Goal: Task Accomplishment & Management: Use online tool/utility

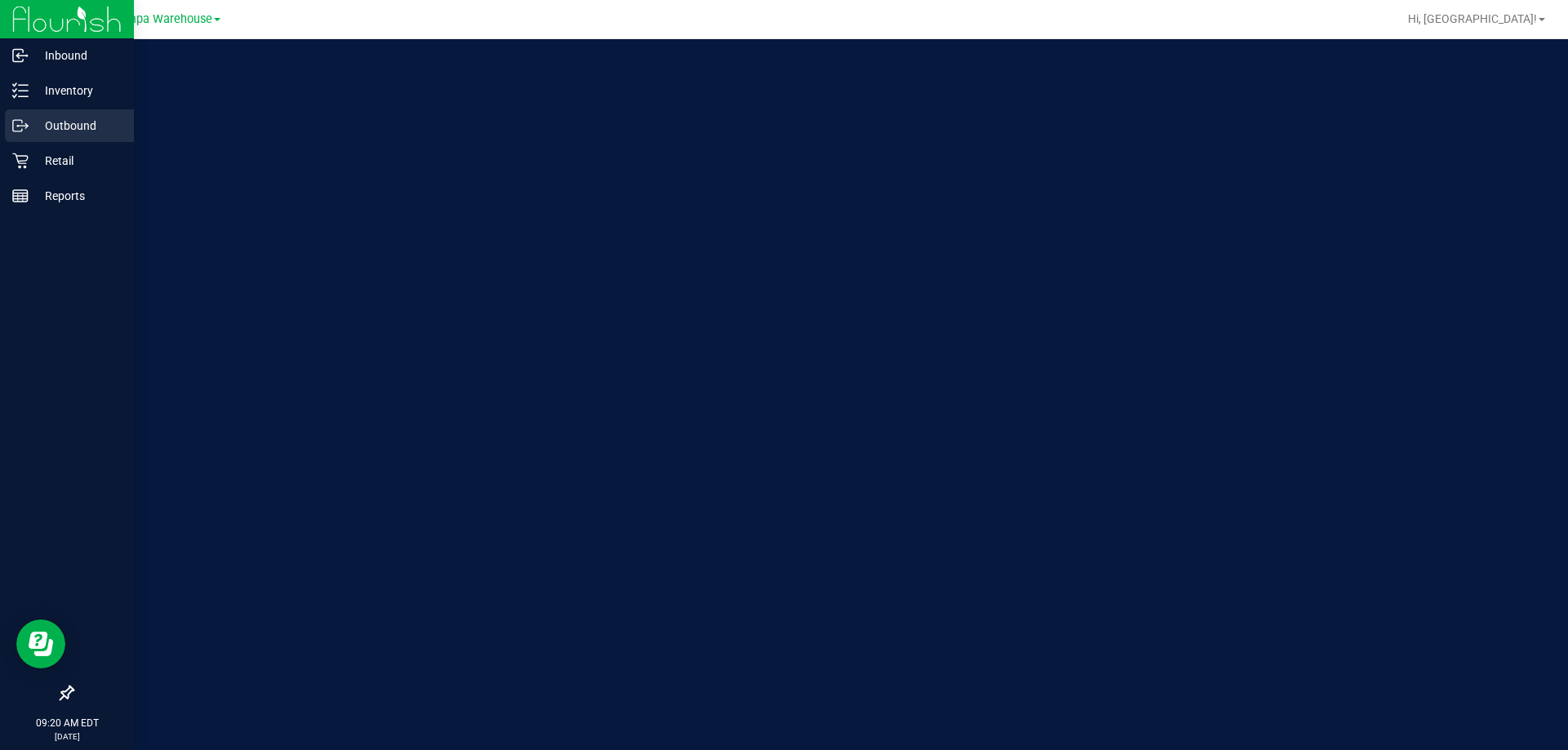
click at [56, 133] on p "Outbound" at bounding box center [78, 126] width 98 height 20
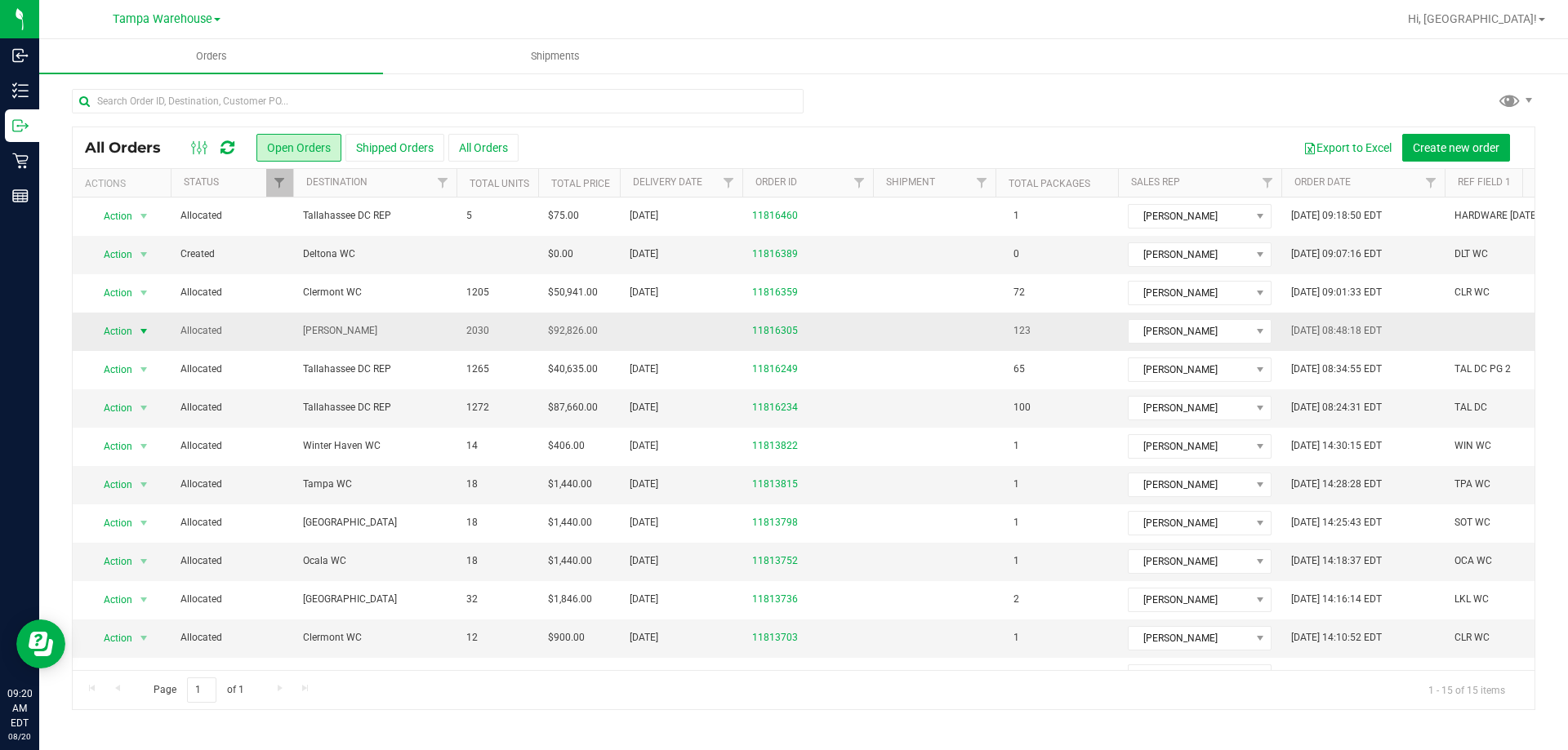
click at [129, 334] on span "Action" at bounding box center [111, 331] width 44 height 23
click at [144, 576] on li "Print packing list" at bounding box center [151, 573] width 123 height 25
click at [1525, 25] on span "Hi, [GEOGRAPHIC_DATA]!" at bounding box center [1472, 18] width 129 height 13
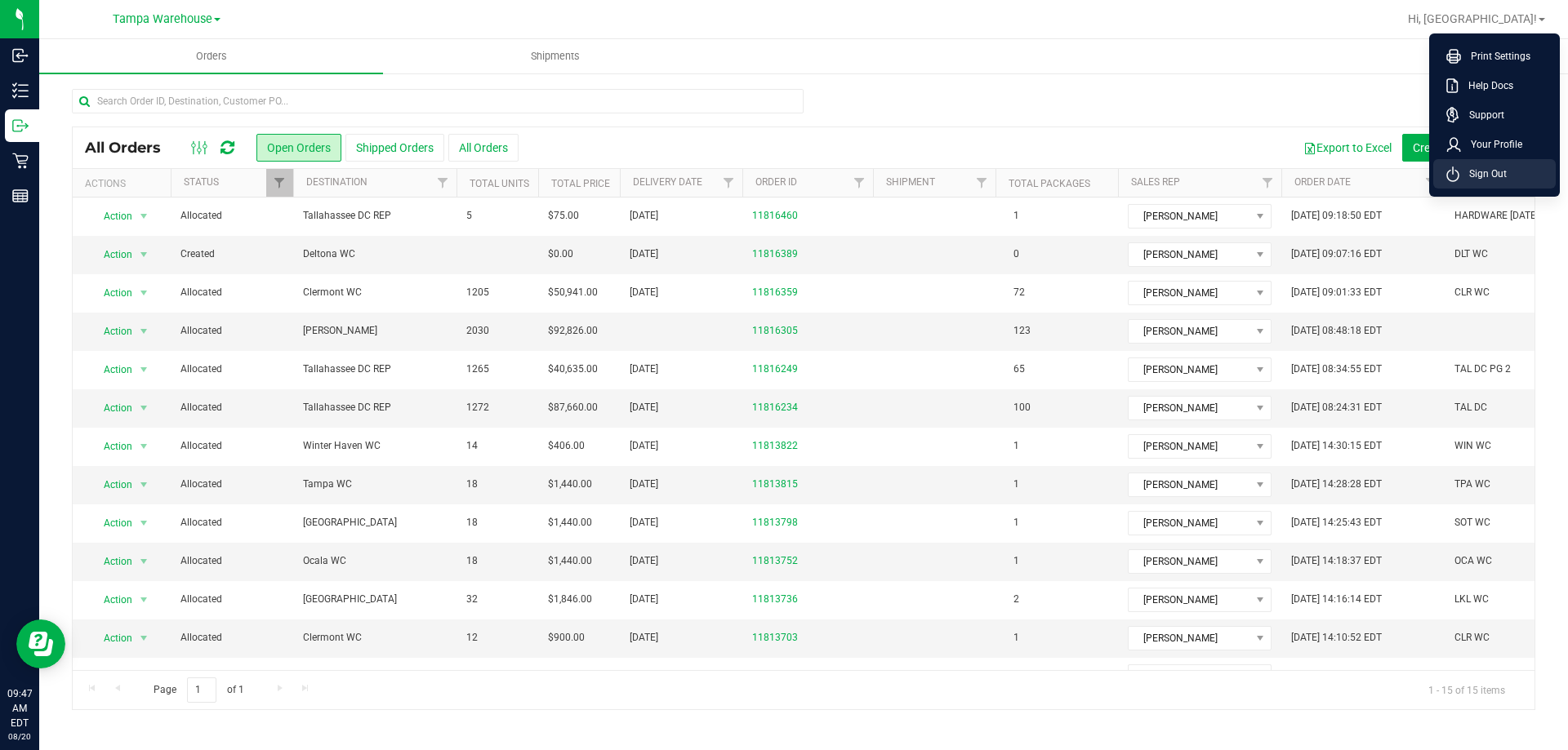
click at [1495, 167] on span "Sign Out" at bounding box center [1483, 174] width 47 height 17
